Goal: Find specific fact: Find specific fact

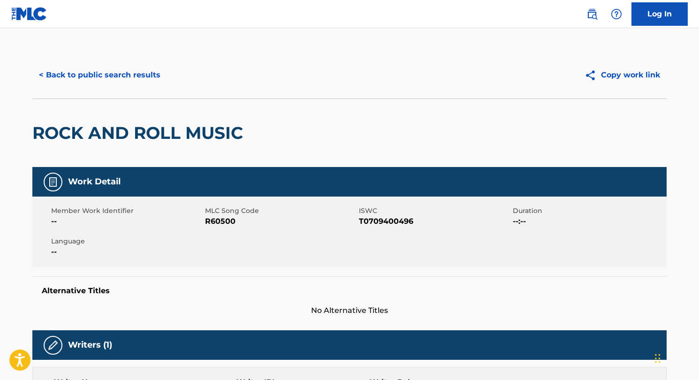
click at [109, 67] on button "< Back to public search results" at bounding box center [99, 74] width 135 height 23
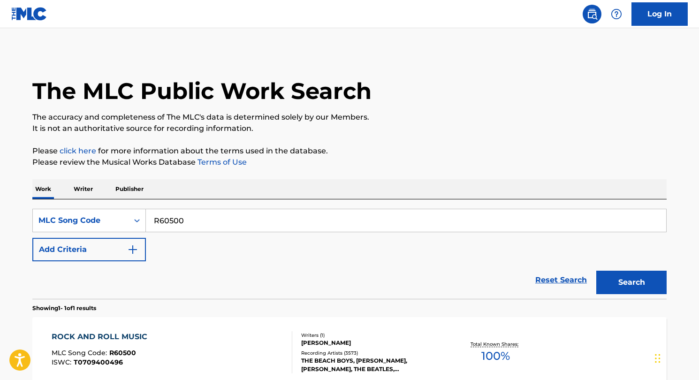
click at [165, 224] on input "R60500" at bounding box center [406, 220] width 520 height 23
paste input "CV7ZSM"
type input "CV7ZSM"
click at [644, 292] on button "Search" at bounding box center [631, 282] width 70 height 23
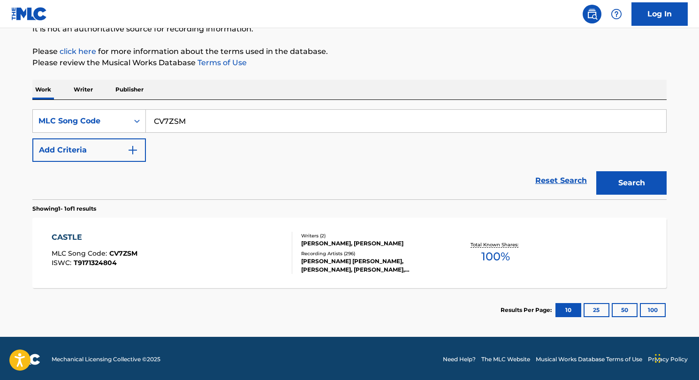
scroll to position [101, 0]
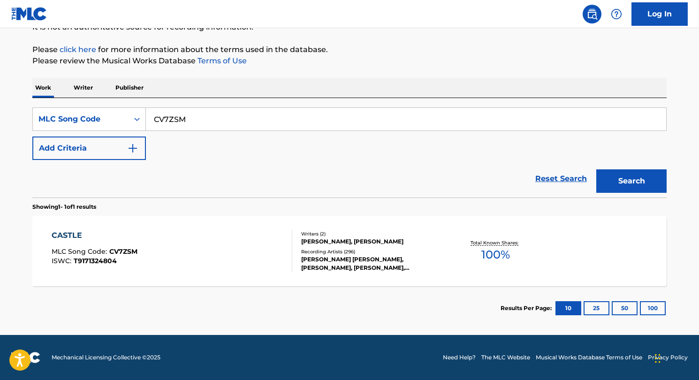
click at [197, 257] on div "CASTLE MLC Song Code : CV7ZSM ISWC : T9171324804" at bounding box center [172, 251] width 241 height 42
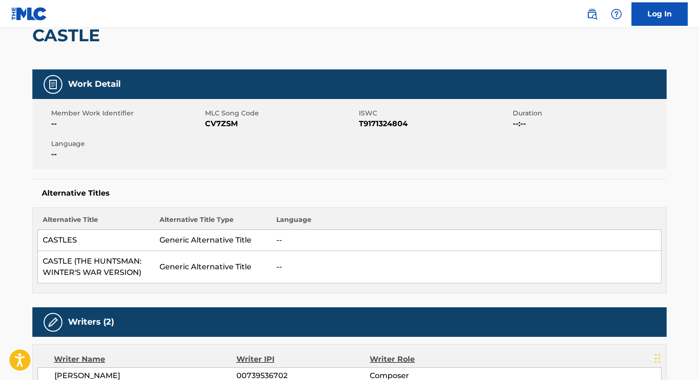
scroll to position [131, 0]
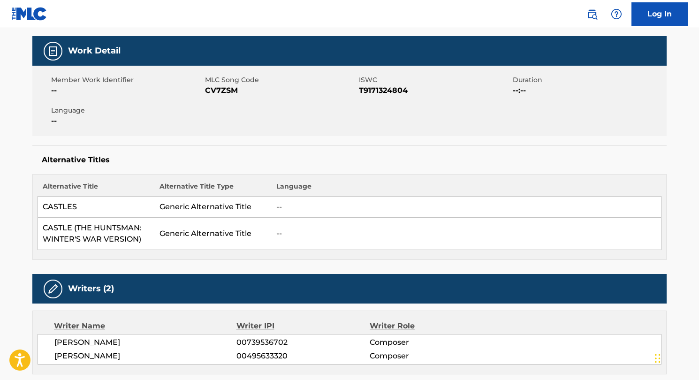
click at [385, 89] on span "T9171324804" at bounding box center [434, 90] width 151 height 11
copy span "T9171324804"
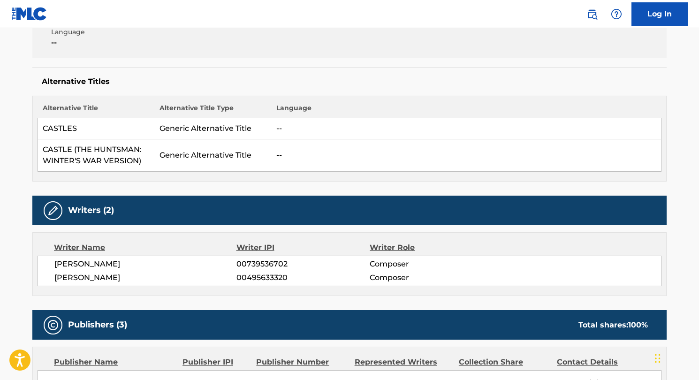
scroll to position [207, 0]
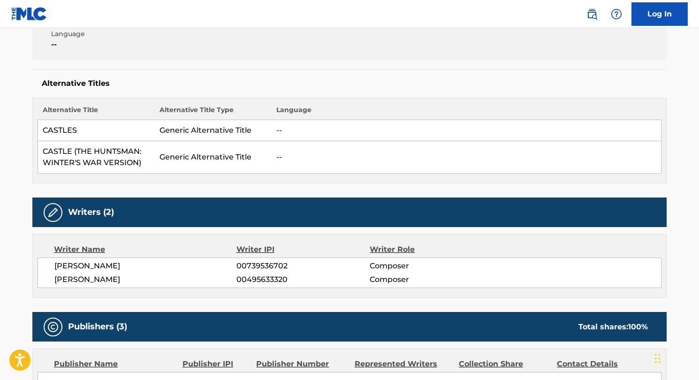
click at [90, 265] on span "[PERSON_NAME]" at bounding box center [145, 265] width 182 height 11
copy div "[PERSON_NAME]"
click at [84, 275] on span "[PERSON_NAME]" at bounding box center [145, 279] width 182 height 11
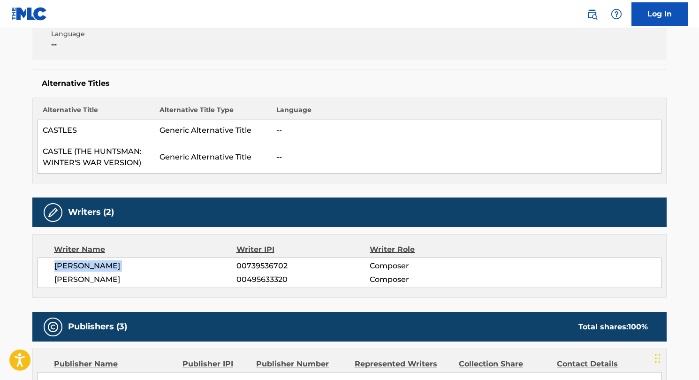
click at [84, 275] on span "[PERSON_NAME]" at bounding box center [145, 279] width 182 height 11
copy div "[PERSON_NAME]"
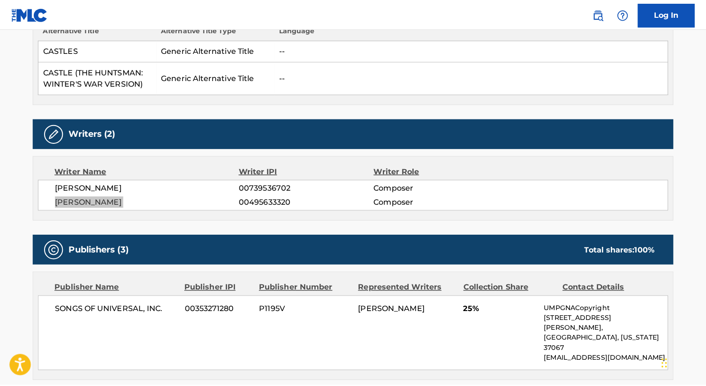
scroll to position [257, 0]
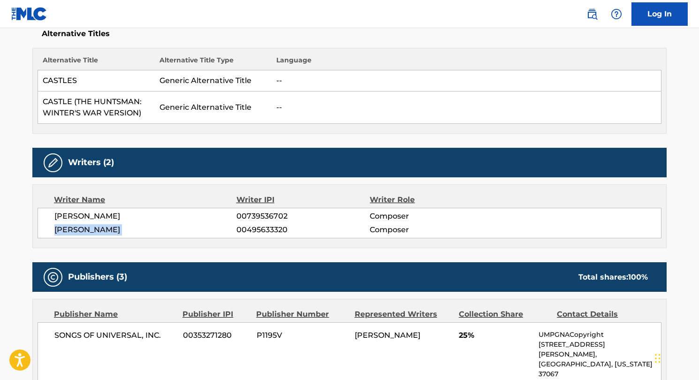
click at [106, 216] on span "[PERSON_NAME]" at bounding box center [145, 216] width 182 height 11
copy div "[PERSON_NAME]"
